Goal: Browse casually

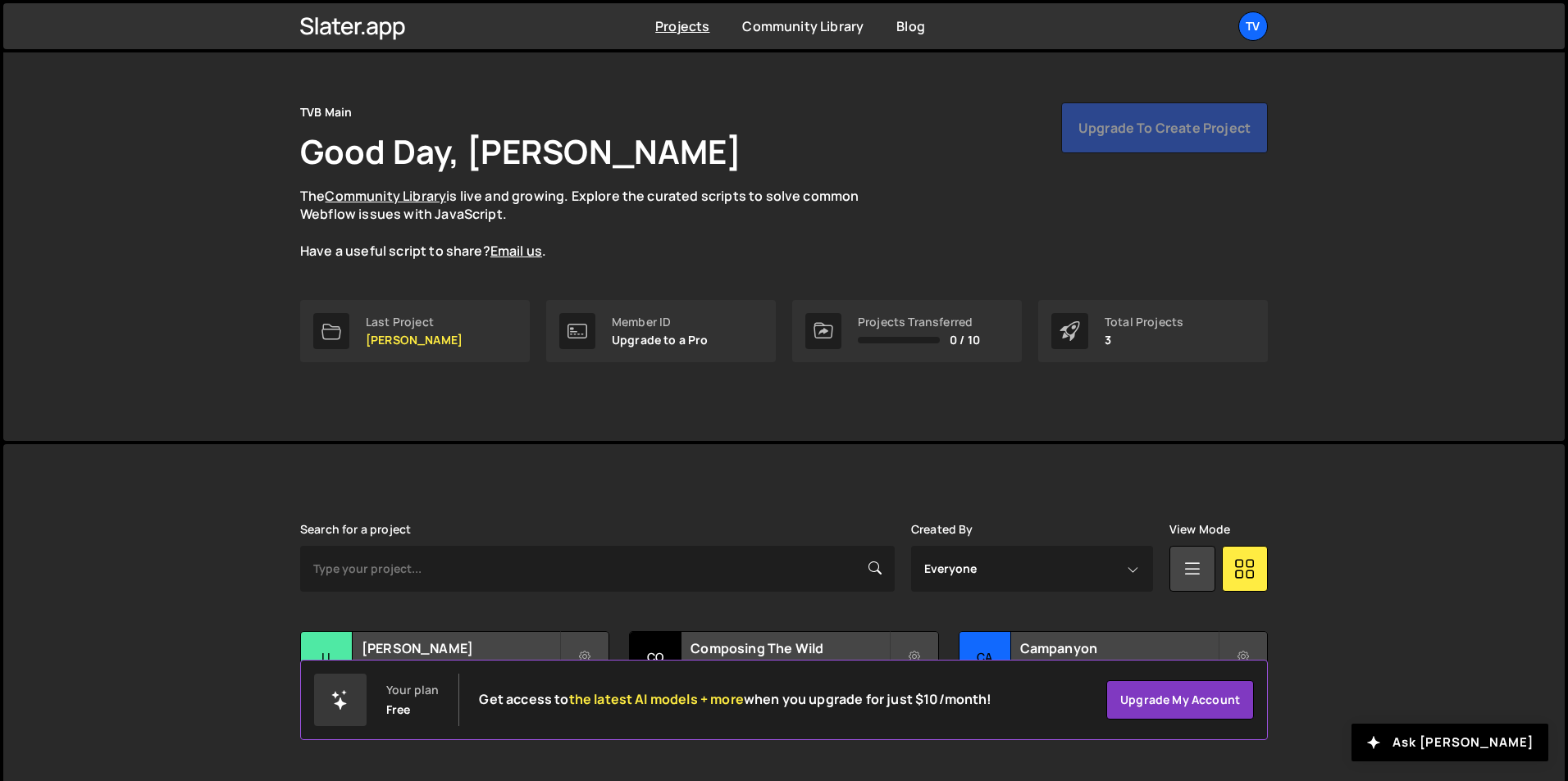
scroll to position [64, 0]
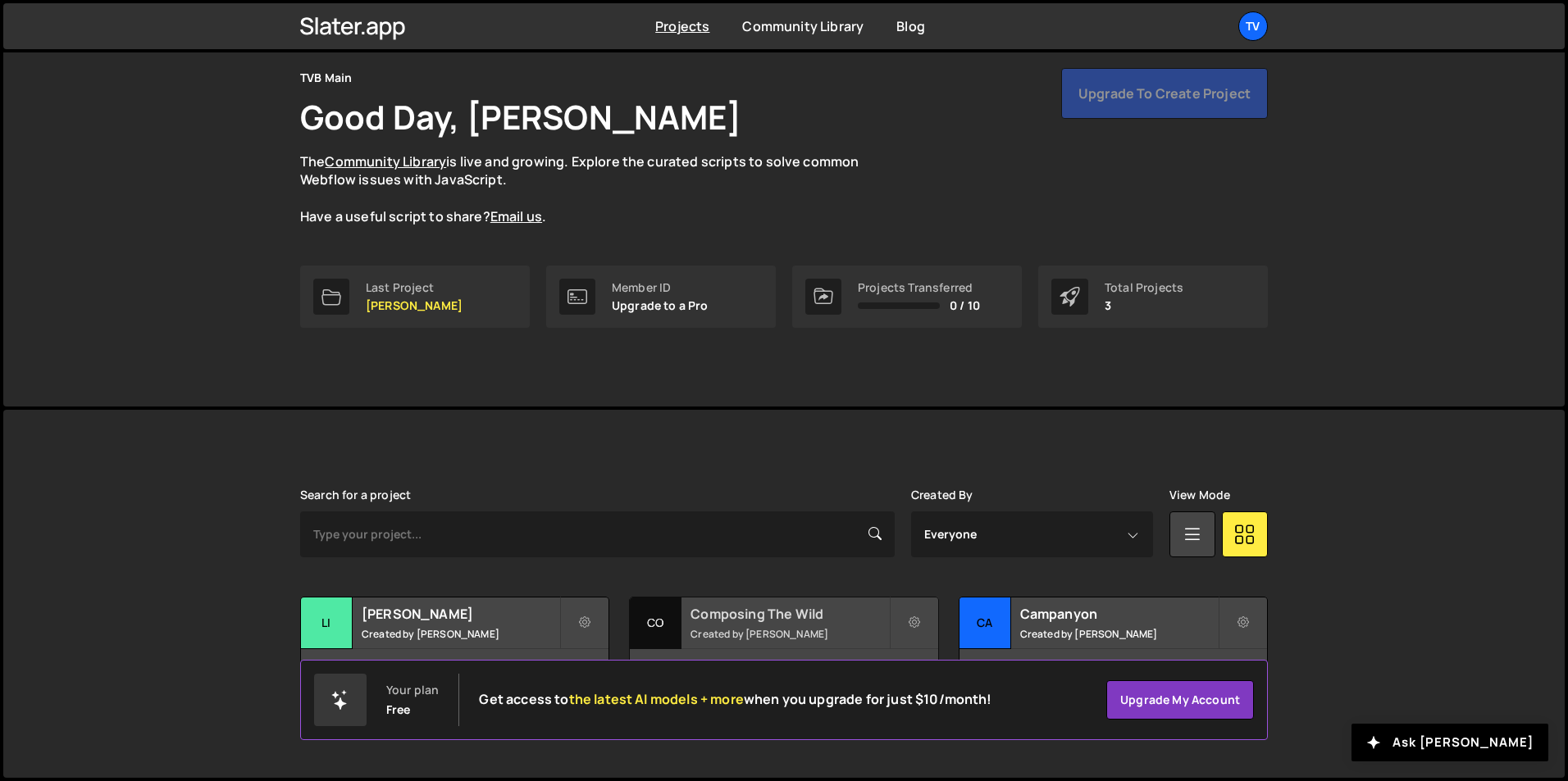
click at [755, 621] on h2 "Composing The Wild" at bounding box center [789, 614] width 198 height 18
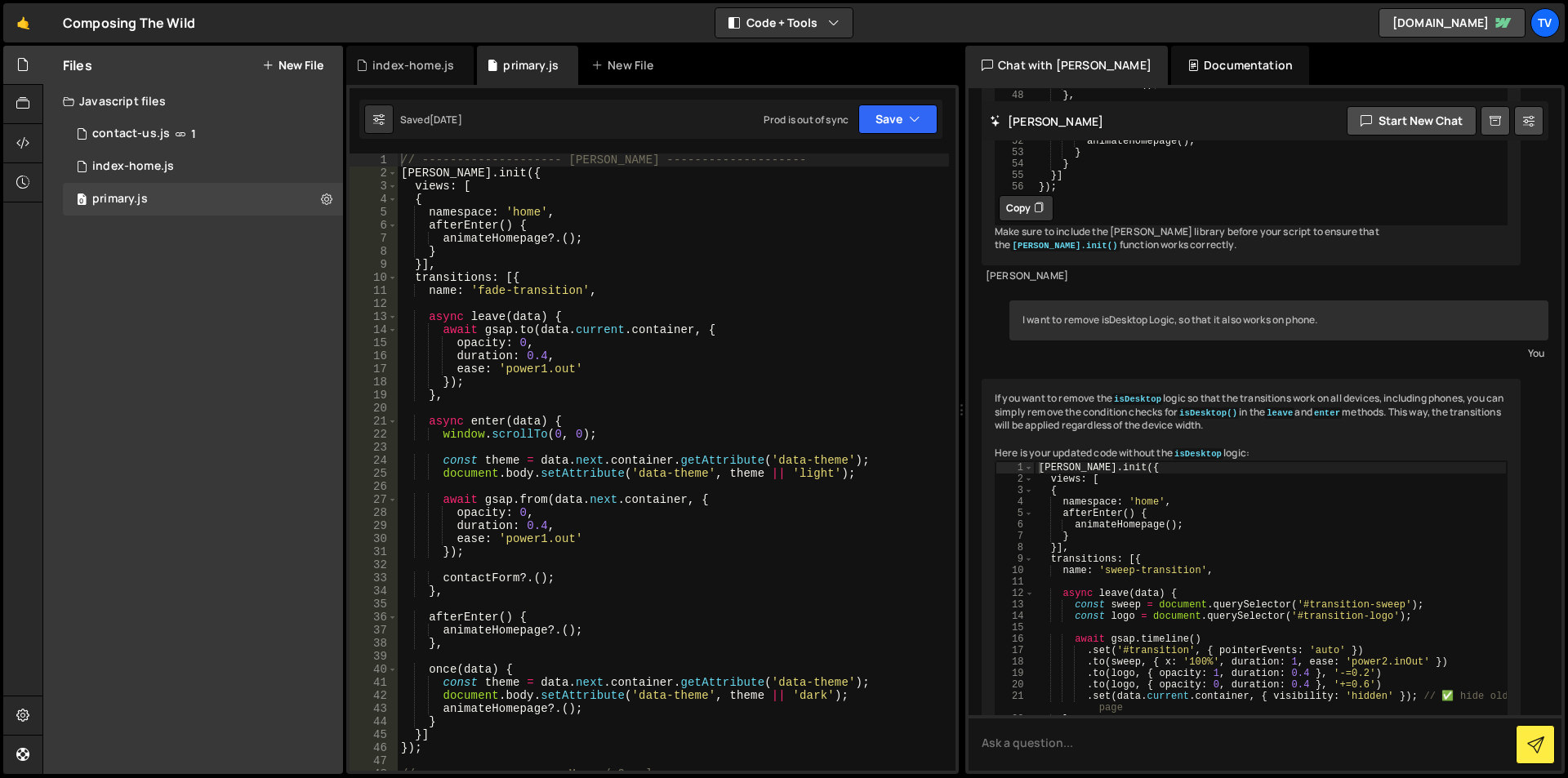
scroll to position [1544, 0]
click at [218, 301] on div "Files New File Javascript files 0 contact-us.js 1 0 index-home.js 0 0 primary.j…" at bounding box center [193, 410] width 300 height 729
click at [308, 58] on button "New File" at bounding box center [293, 64] width 61 height 13
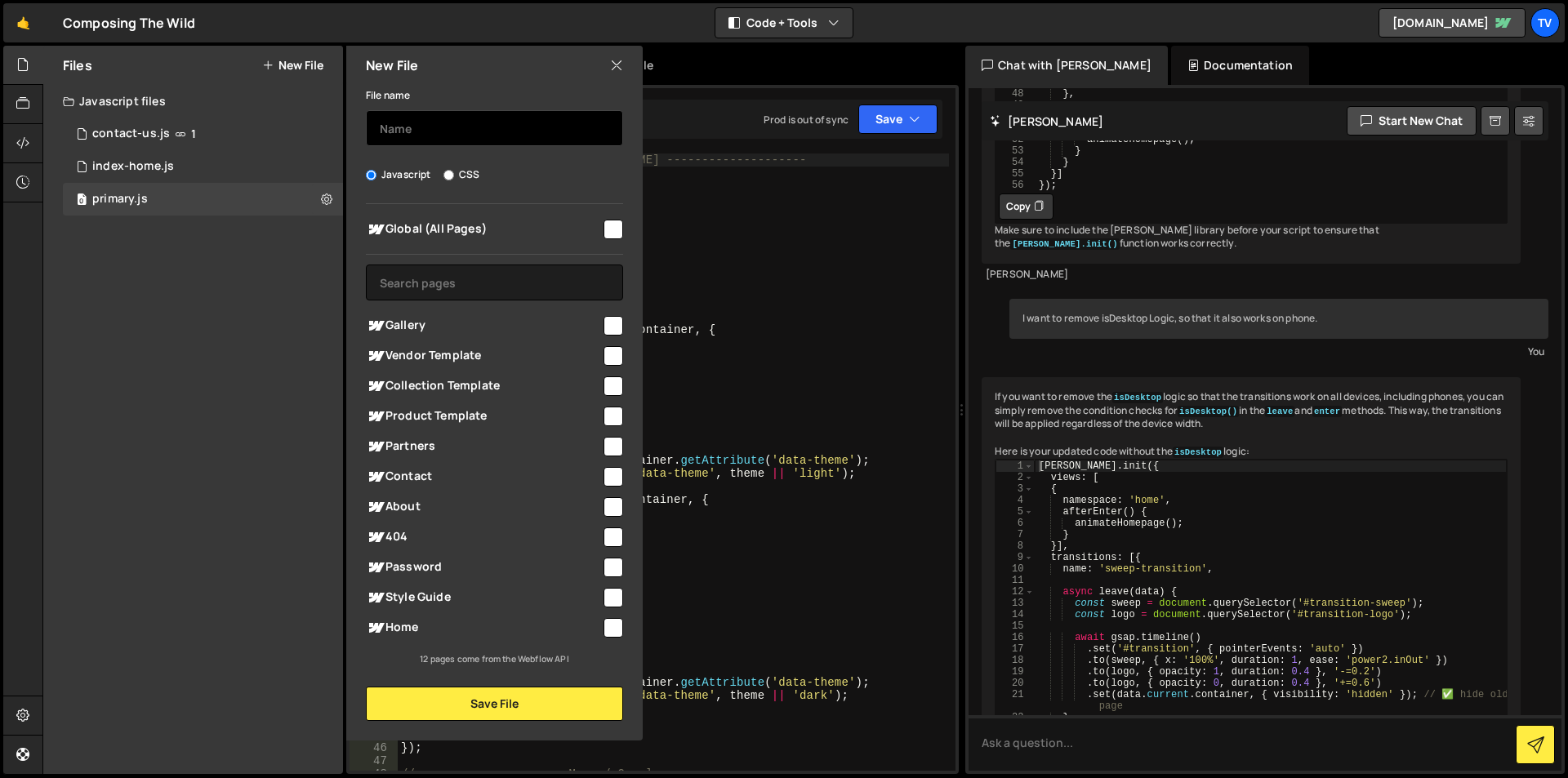
click at [451, 135] on input "text" at bounding box center [495, 128] width 257 height 36
click at [449, 323] on span "Gallery" at bounding box center [484, 326] width 235 height 20
checkbox input "true"
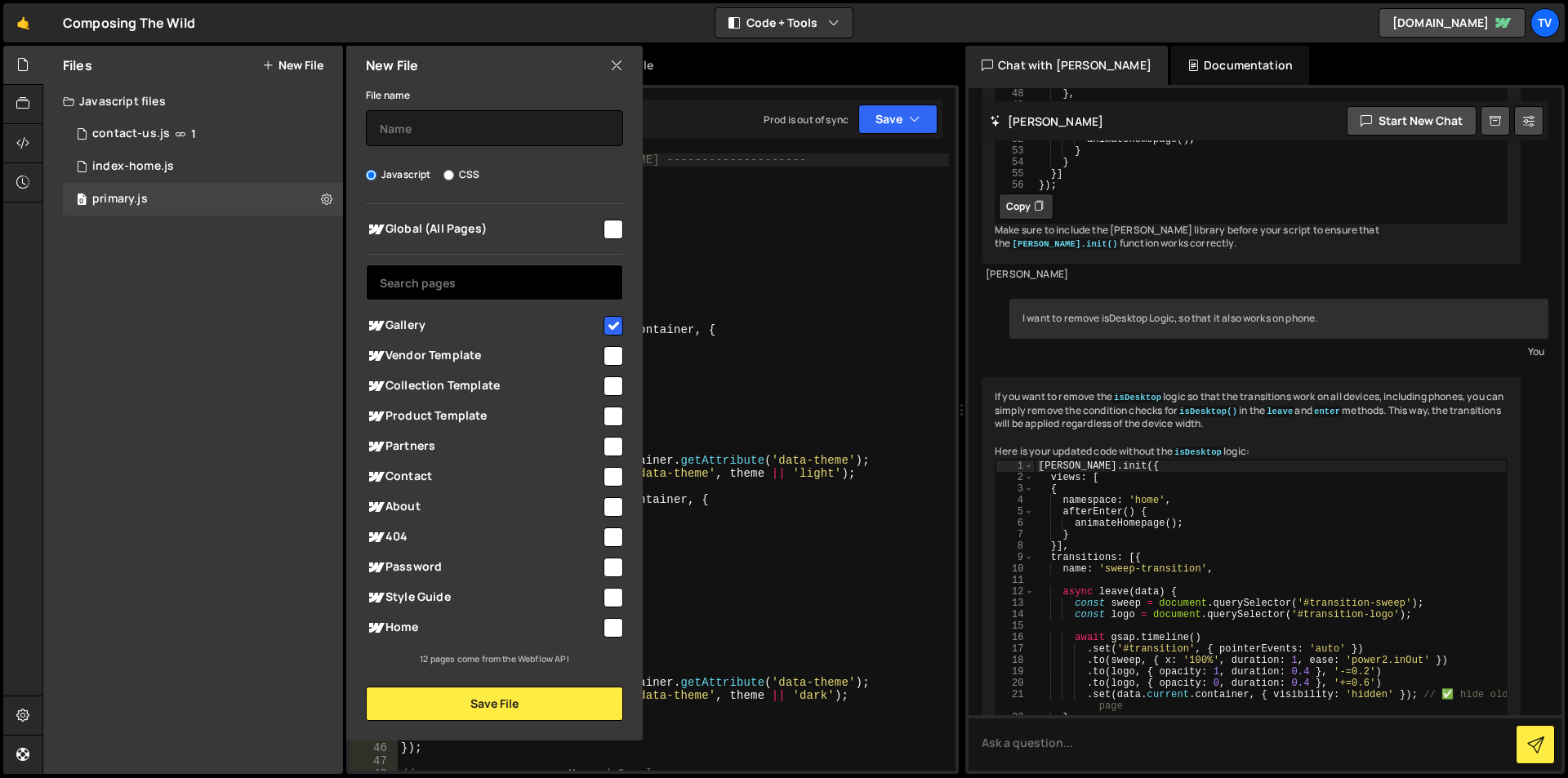
click at [455, 287] on input "text" at bounding box center [495, 282] width 257 height 36
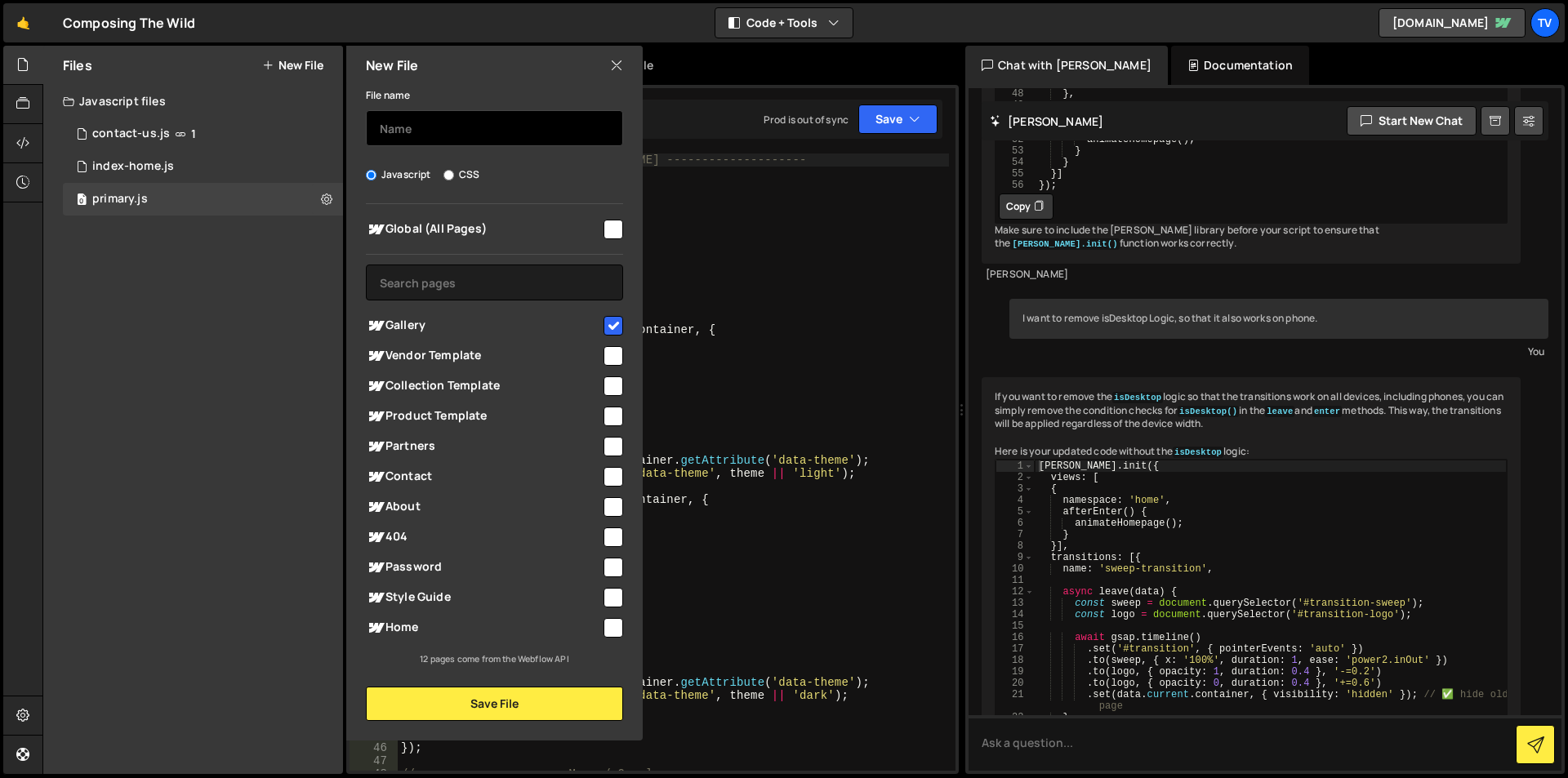
click at [459, 132] on input "text" at bounding box center [495, 128] width 257 height 36
paste input "https://cdn.jsdelivr.net/npm/masonry-layout@4.2.2/dist/masonry.pkgd.min.js"
type input "https://cdn.jsdelivr.net/npm/masonry-layout@4.2.2/dist/masonry.pkgd.min.js"
type input "M"
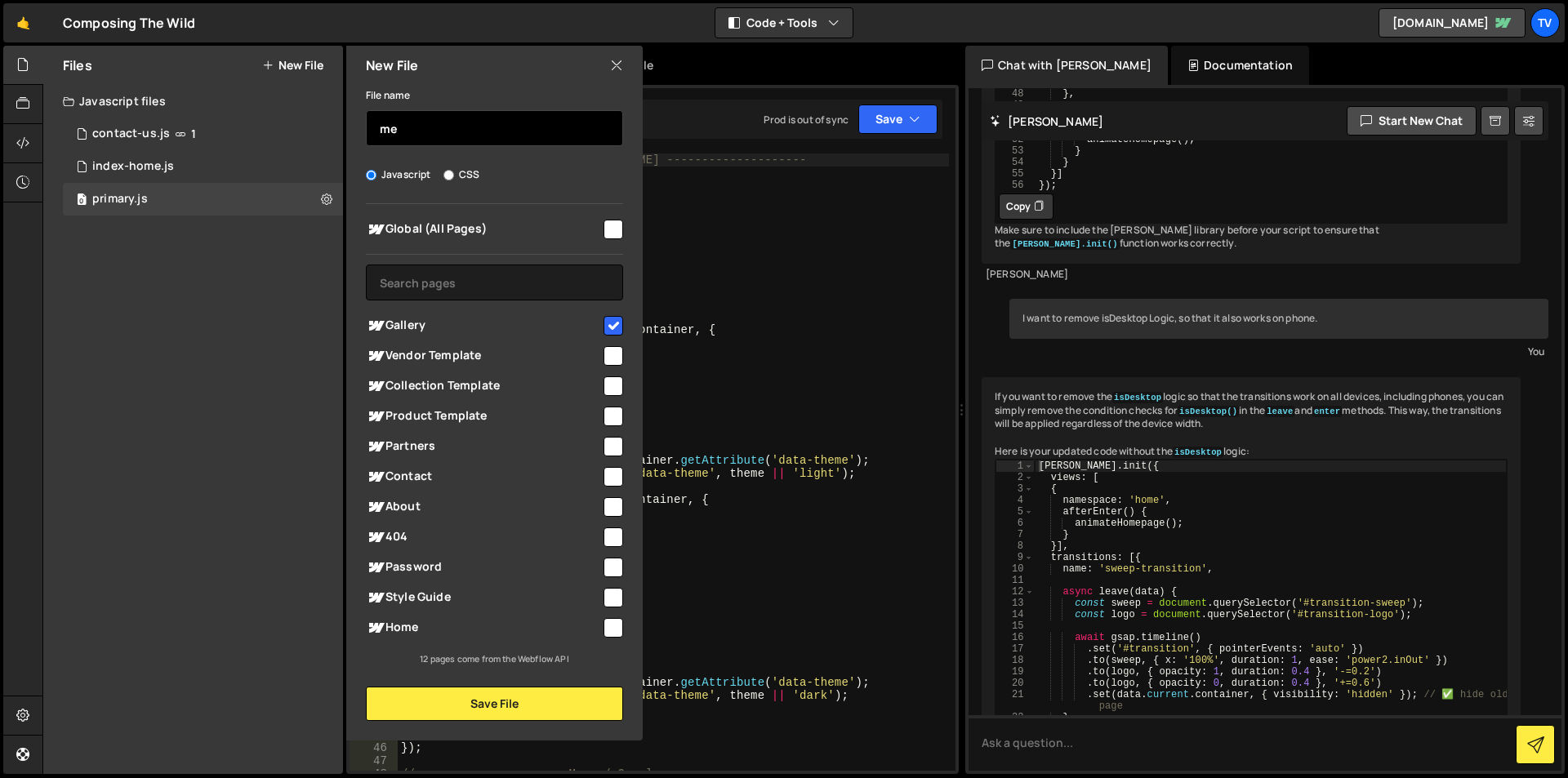
type input "m"
type input "G"
type input "gallery-page"
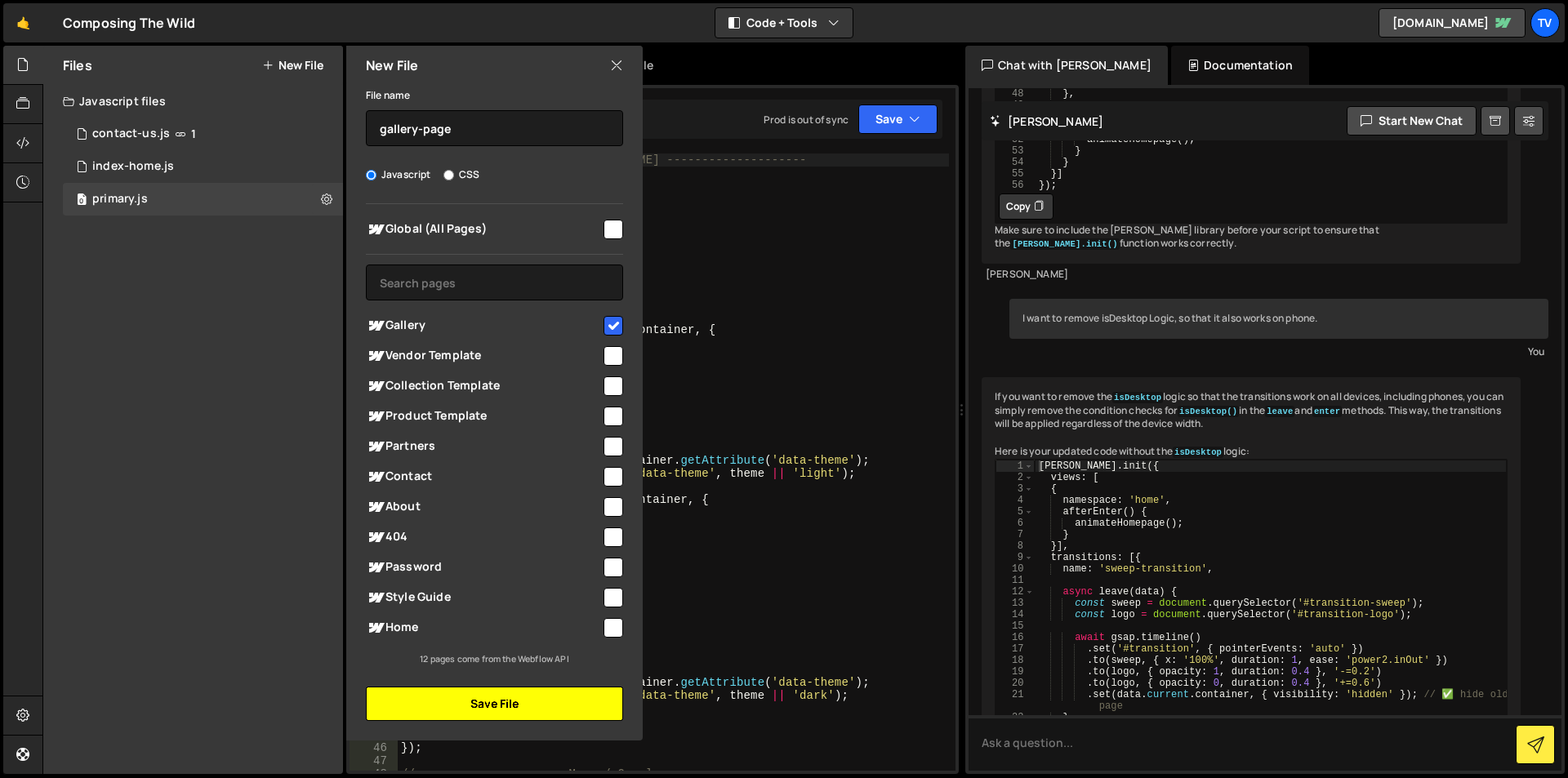
click at [449, 713] on button "Save File" at bounding box center [495, 704] width 257 height 35
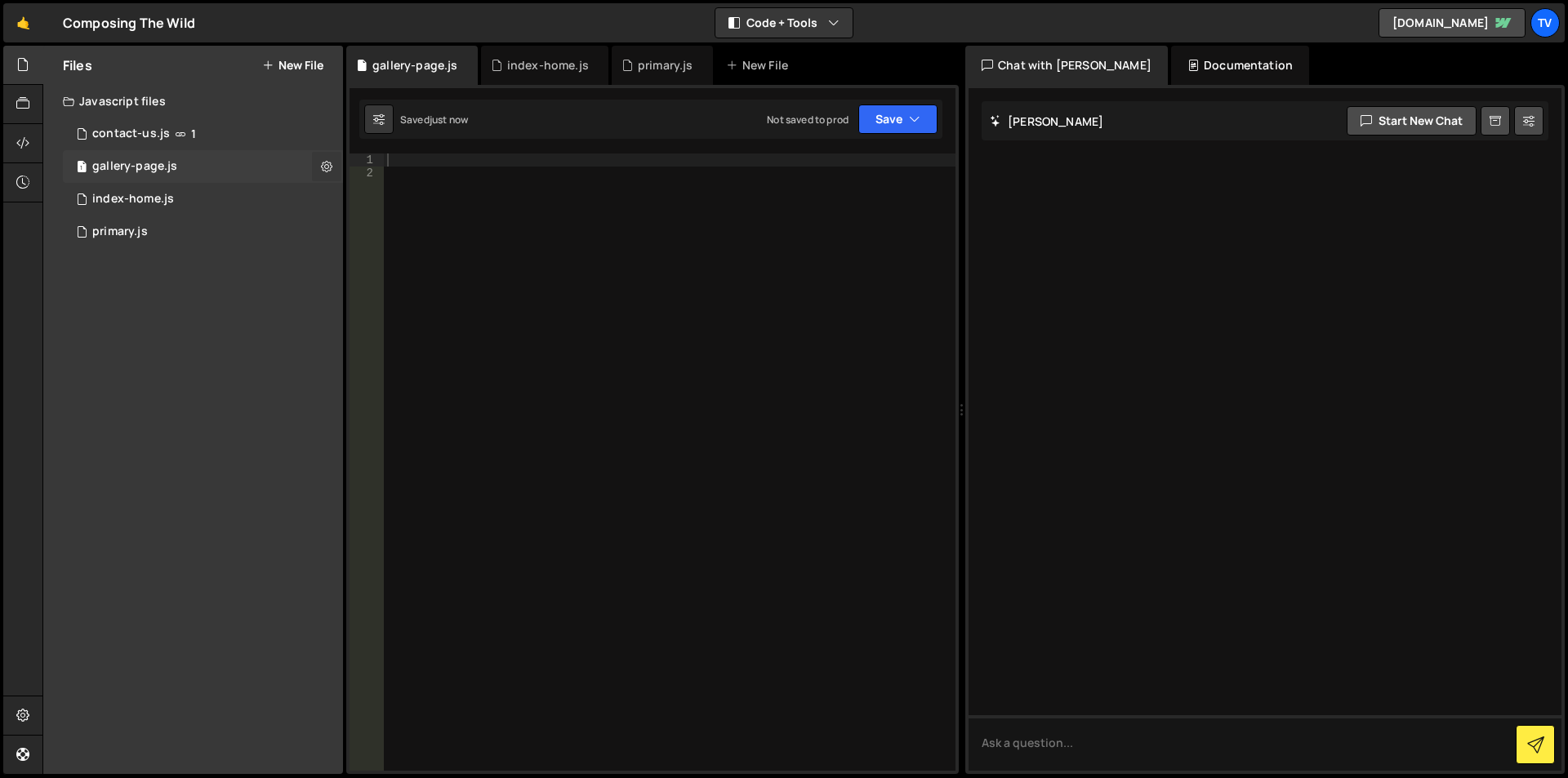
click at [327, 166] on icon at bounding box center [326, 166] width 12 height 16
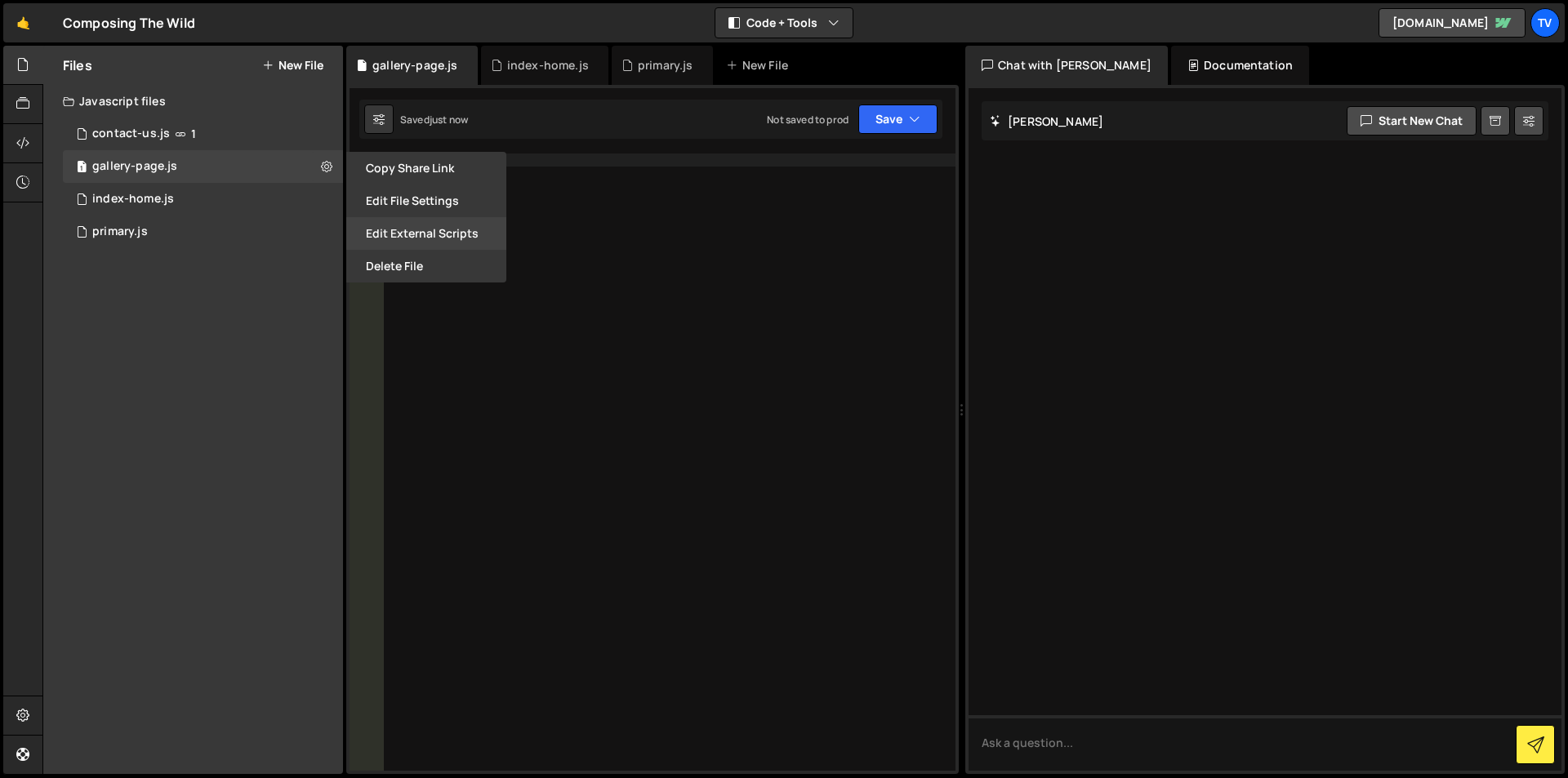
click at [420, 241] on button "Edit External Scripts" at bounding box center [426, 234] width 160 height 33
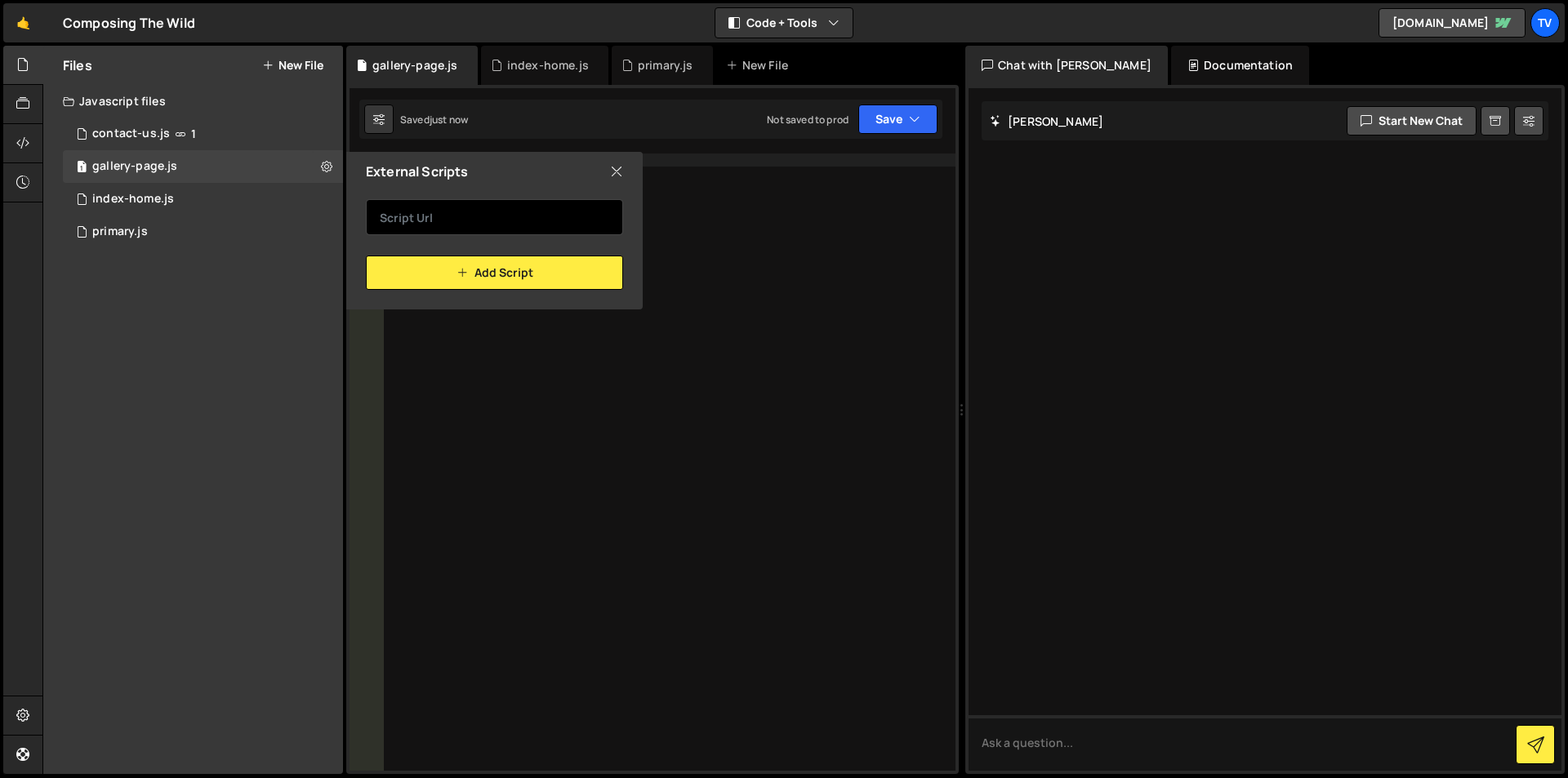
click at [453, 217] on input "text" at bounding box center [495, 217] width 257 height 36
paste input "https://cdn.jsdelivr.net/npm/masonry-layout@4.2.2/dist/masonry.pkgd.min.js"
type input "https://cdn.jsdelivr.net/npm/masonry-layout@4.2.2/dist/masonry.pkgd.min.js"
click at [459, 290] on div "External Scripts https://cdn.jsdelivr.net/npm/masonry-layout@4.2.2/dist/masonry…" at bounding box center [493, 231] width 300 height 157
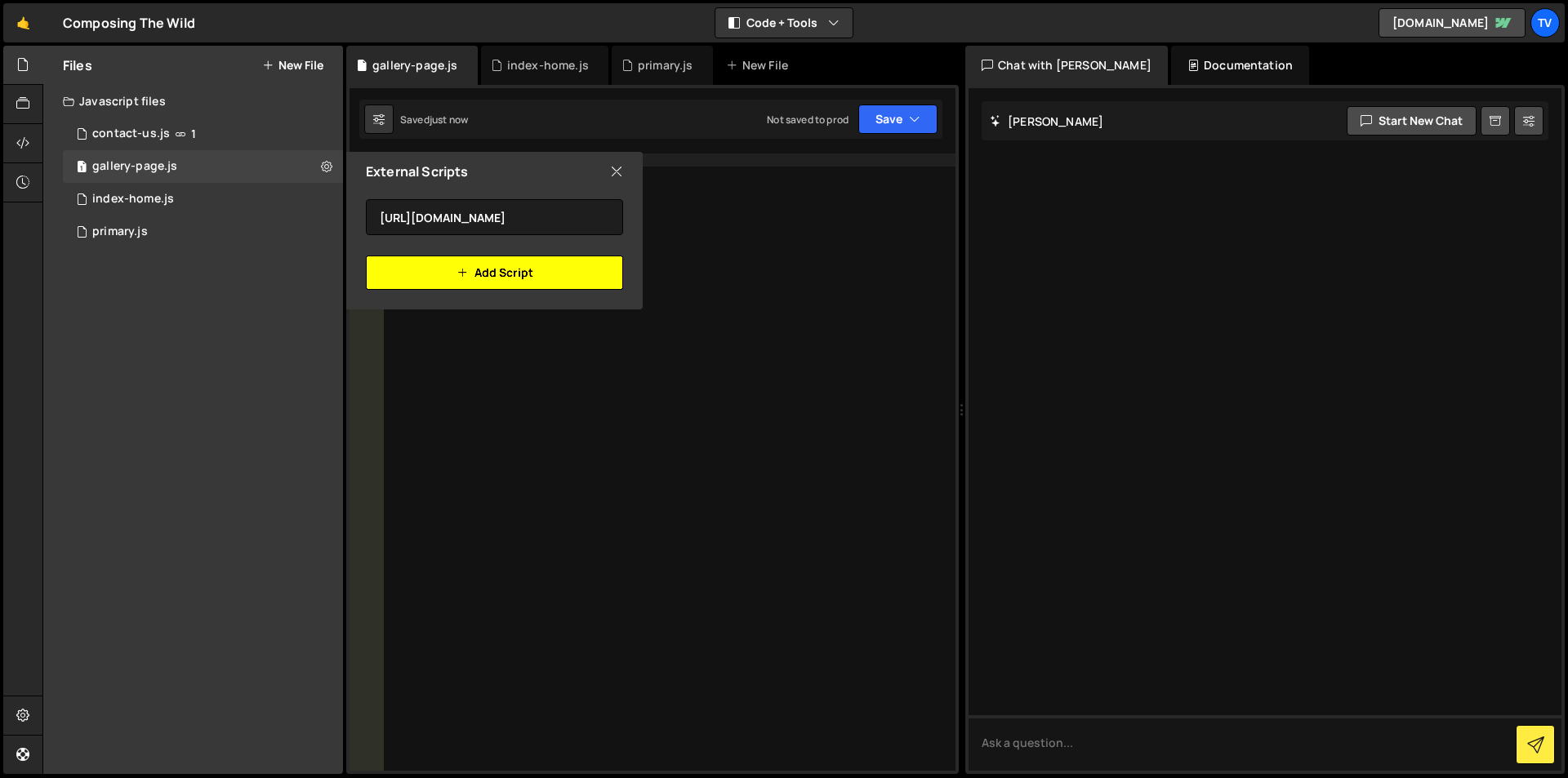
scroll to position [0, 0]
click at [471, 275] on button "Add Script" at bounding box center [495, 272] width 257 height 35
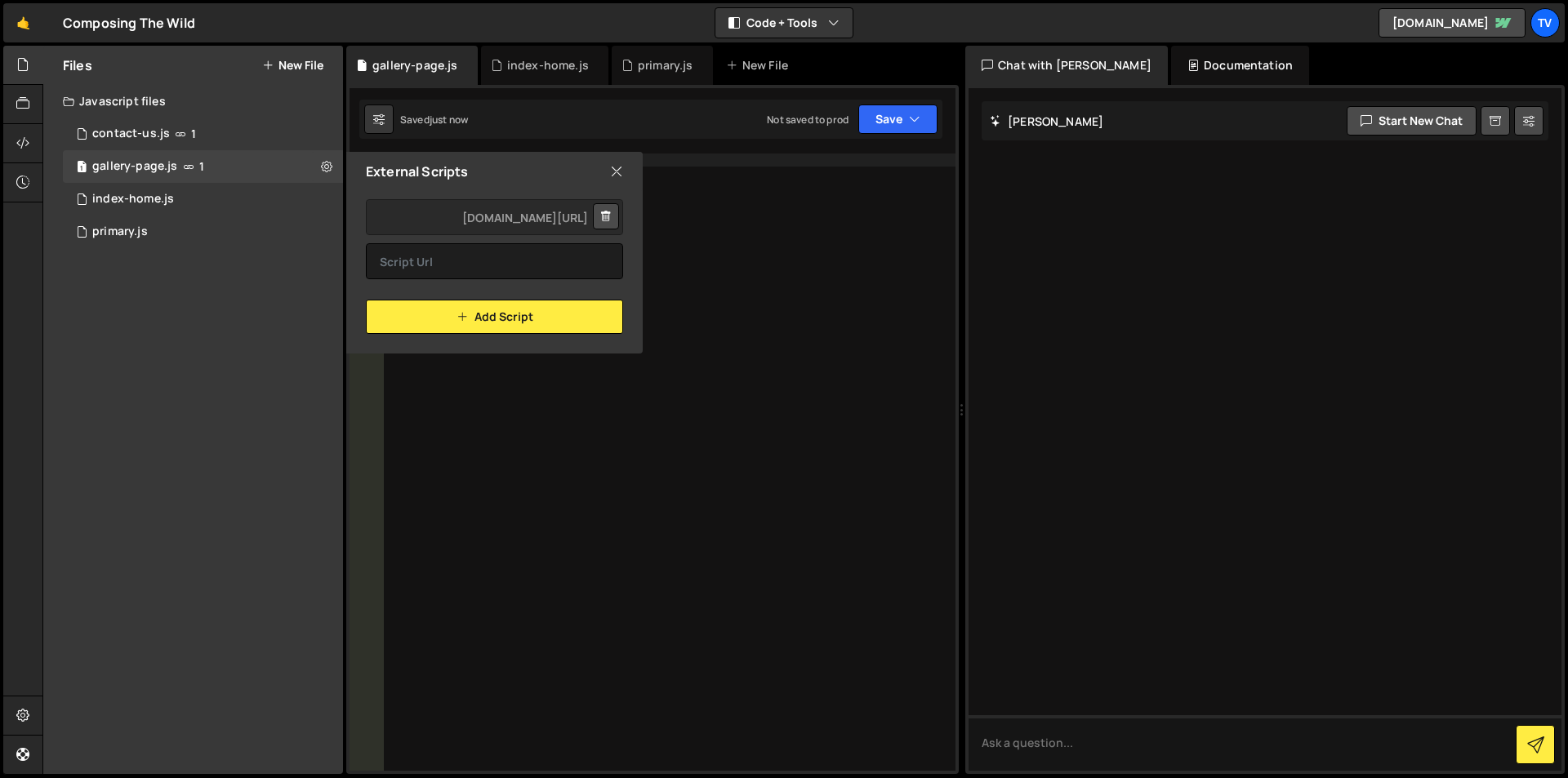
click at [270, 339] on div "Files New File Javascript files 0 contact-us.js 1 1 gallery-page.js 1 0 index-h…" at bounding box center [193, 410] width 300 height 729
click at [495, 391] on div at bounding box center [670, 475] width 572 height 643
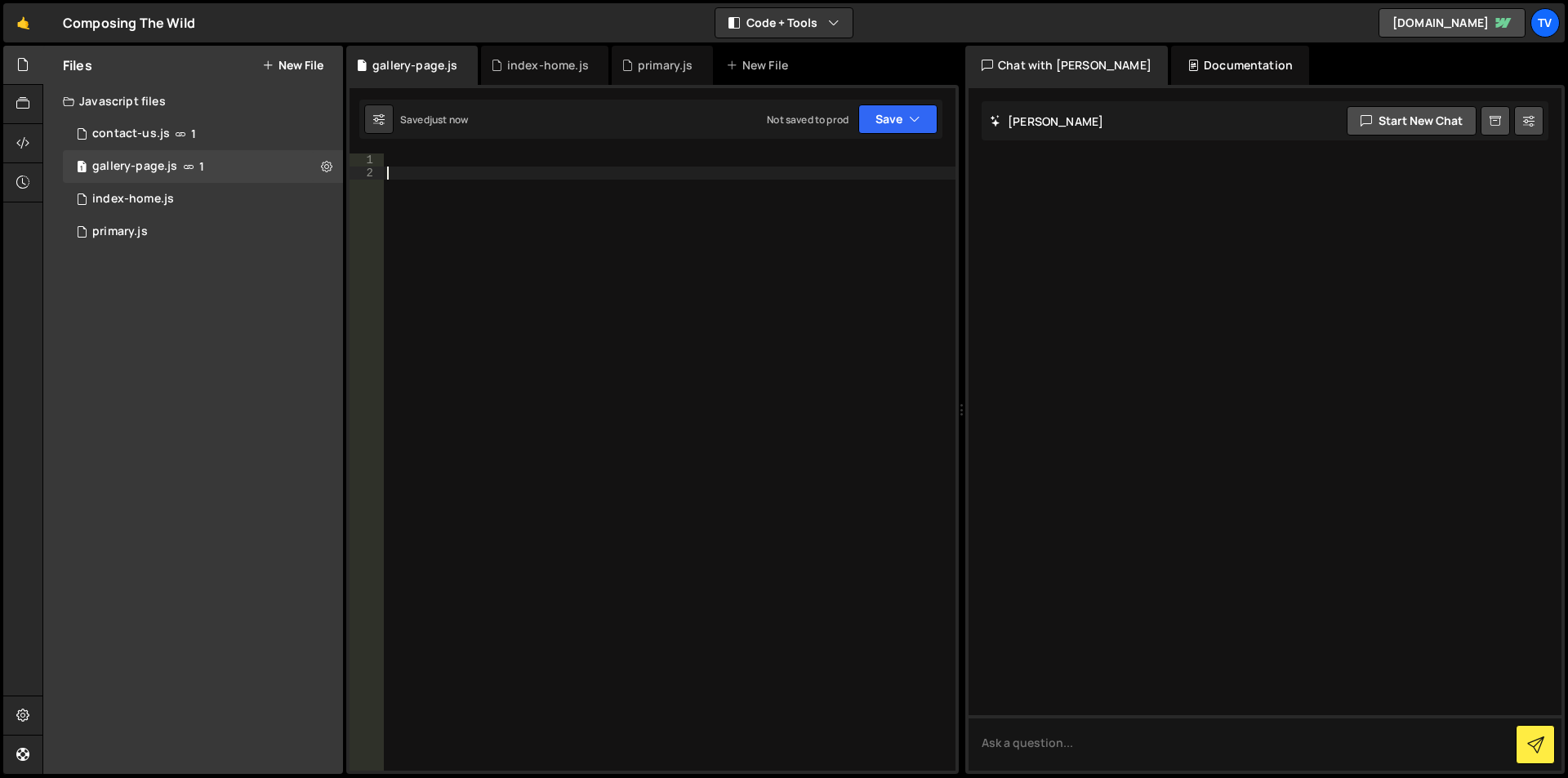
click at [418, 177] on div at bounding box center [670, 475] width 572 height 643
click at [507, 340] on div "Type cmd + s to save your Javascript file." at bounding box center [670, 475] width 572 height 643
paste textarea "});"
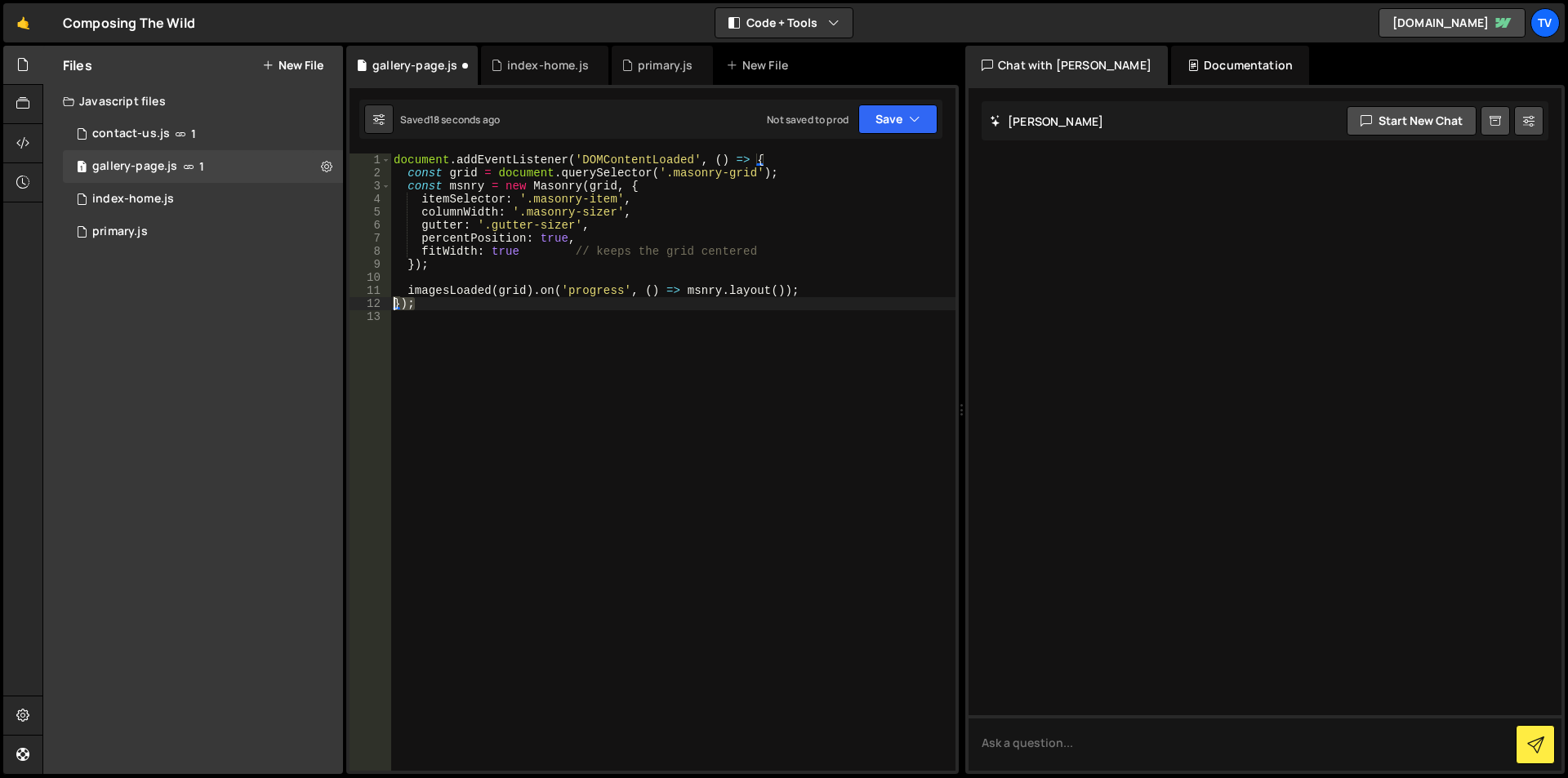
drag, startPoint x: 384, startPoint y: 301, endPoint x: 376, endPoint y: 302, distance: 8.1
click at [376, 302] on div "1 2 3 4 5 6 7 8 9 10 11 12 13 document . addEventListener ( 'DOMContentLoaded' …" at bounding box center [652, 462] width 605 height 618
type textarea "});"
drag, startPoint x: 788, startPoint y: 151, endPoint x: 354, endPoint y: 155, distance: 434.0
click at [354, 155] on div "1 2 3 4 5 6 7 8 9 10 11 12 13 14 15 16 17 18 19 20 21 22 23 24 25 26 27 28 29 3…" at bounding box center [652, 430] width 612 height 690
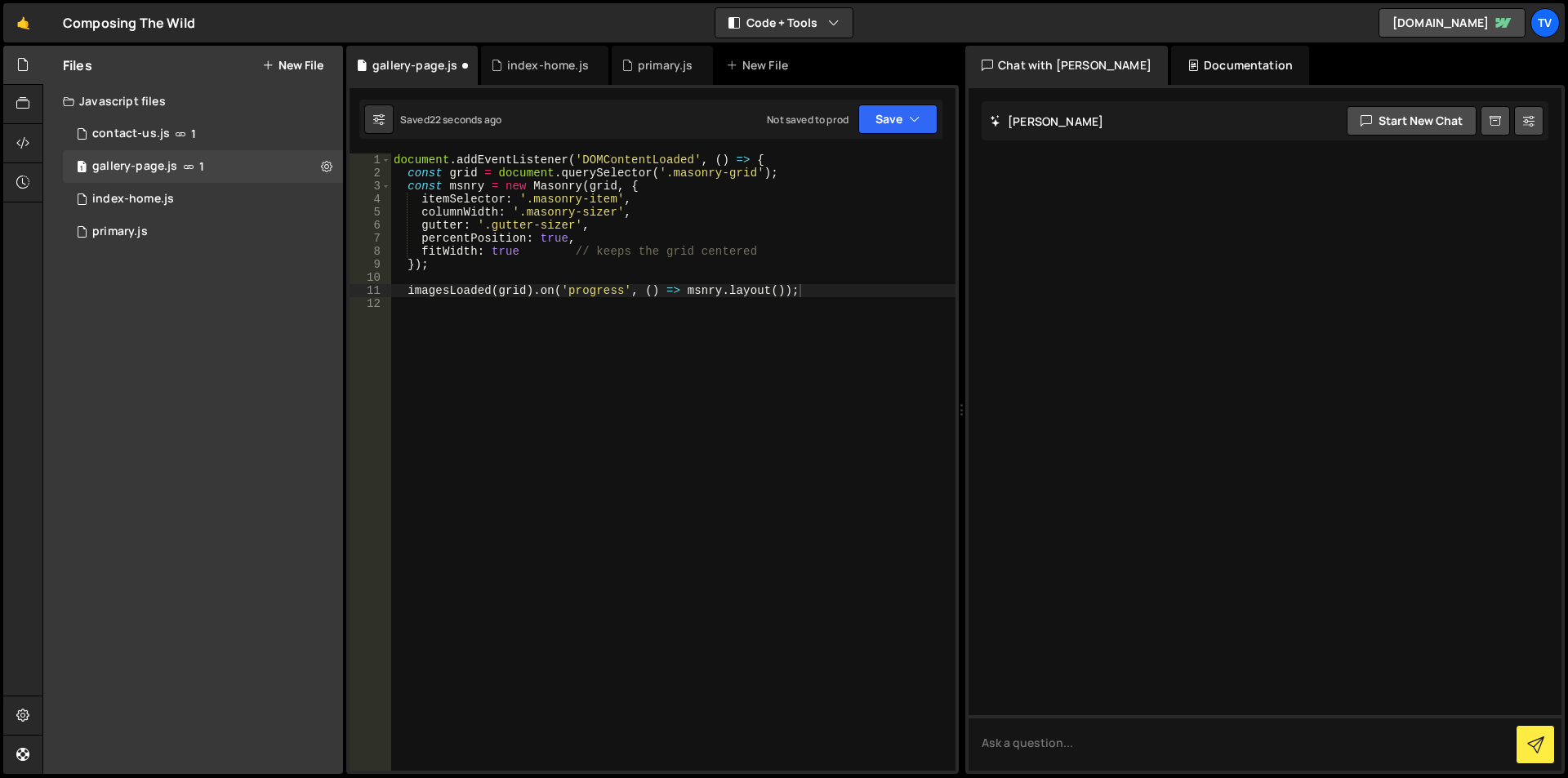
type textarea "document.addEventListener('DOMContentLoaded', () => {"
drag, startPoint x: 770, startPoint y: 158, endPoint x: 357, endPoint y: 157, distance: 413.0
click at [357, 157] on div "document.addEventListener('DOMContentLoaded', () => { 1 2 3 4 5 6 7 8 9 10 11 1…" at bounding box center [652, 462] width 605 height 618
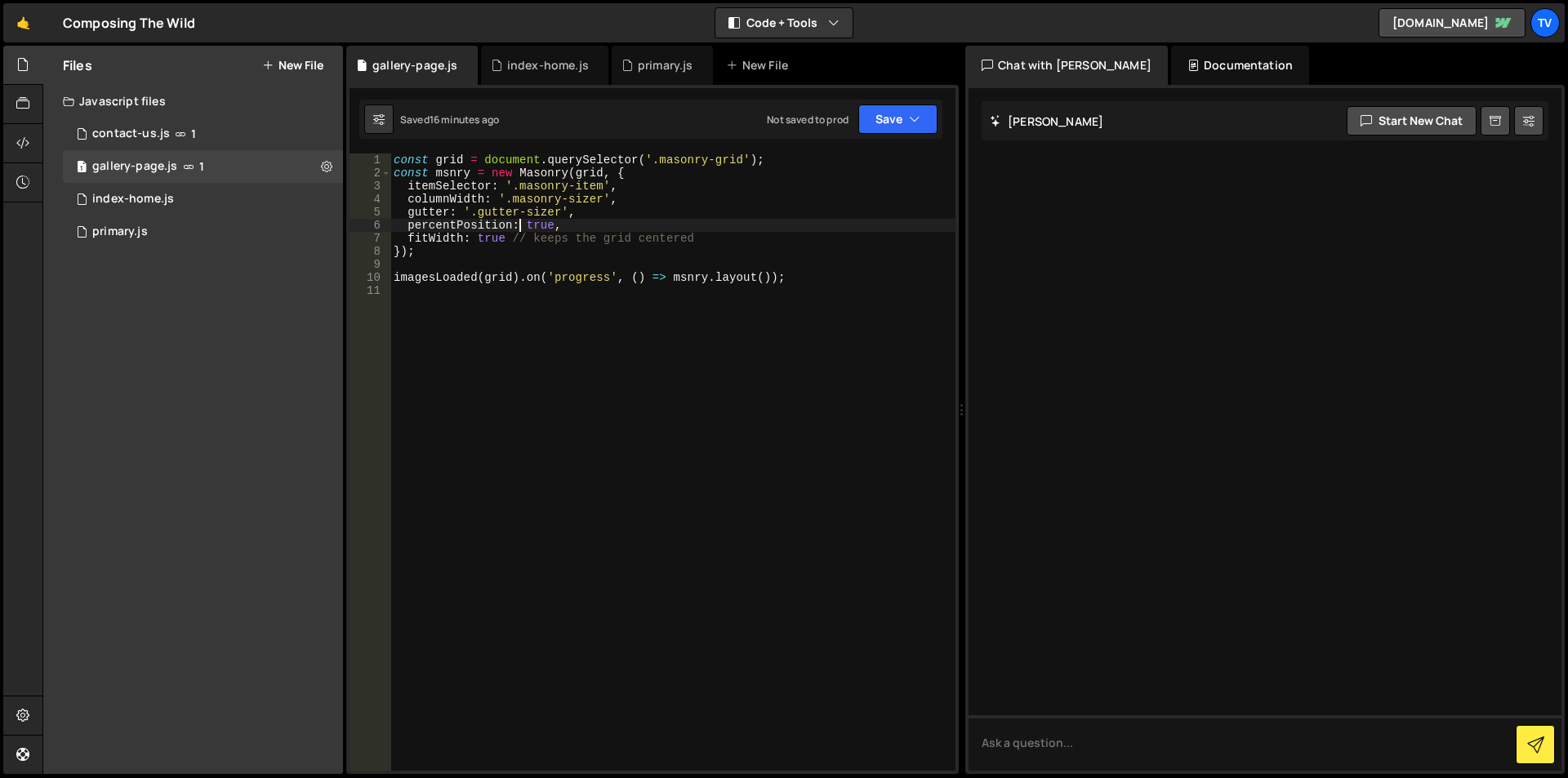
click at [522, 222] on div "const grid = document . querySelector ( '.masonry-grid' ) ; const msnry = new M…" at bounding box center [672, 475] width 565 height 643
type textarea "percentPosition: true,"
click at [600, 222] on div "const grid = document . querySelector ( '.masonry-grid' ) ; const msnry = new M…" at bounding box center [672, 475] width 565 height 643
